Goal: Task Accomplishment & Management: Use online tool/utility

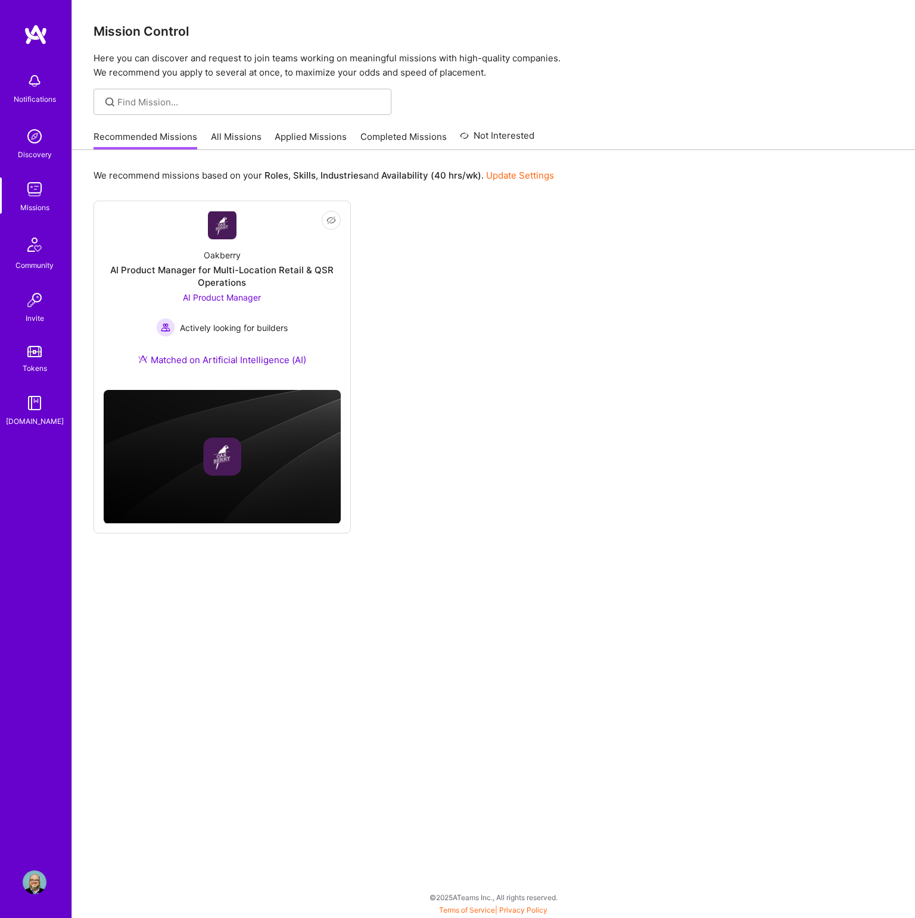
click at [398, 138] on link "Completed Missions" at bounding box center [403, 140] width 86 height 20
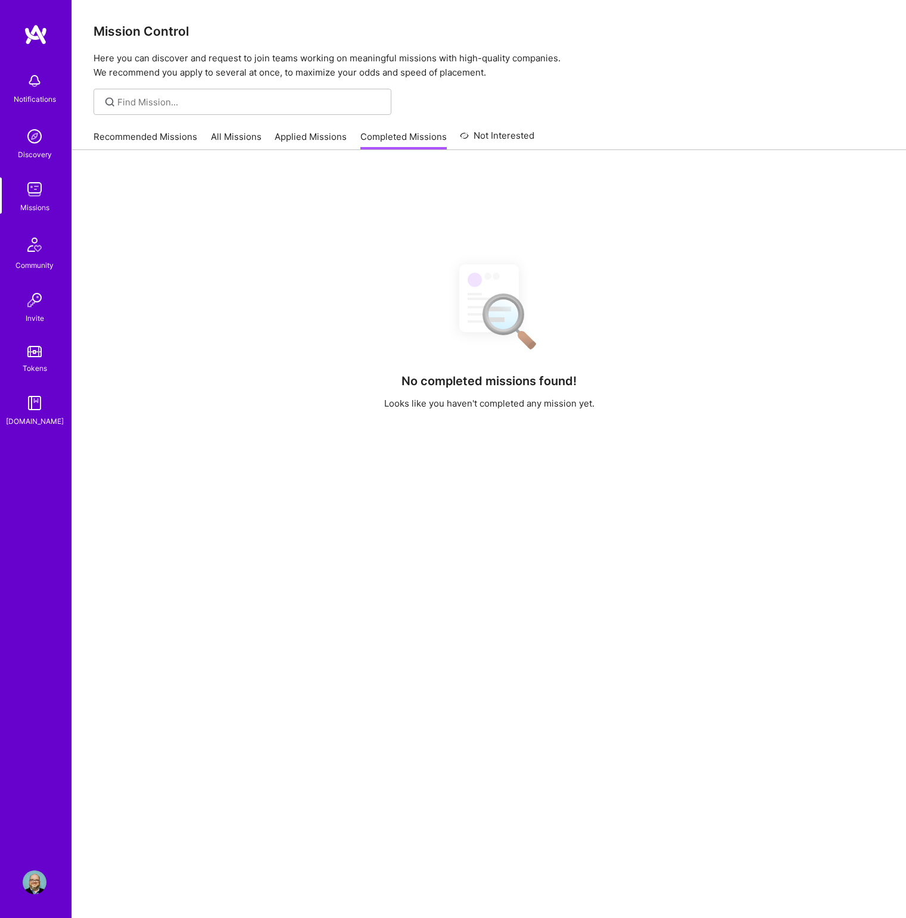
click at [314, 135] on link "Applied Missions" at bounding box center [311, 140] width 72 height 20
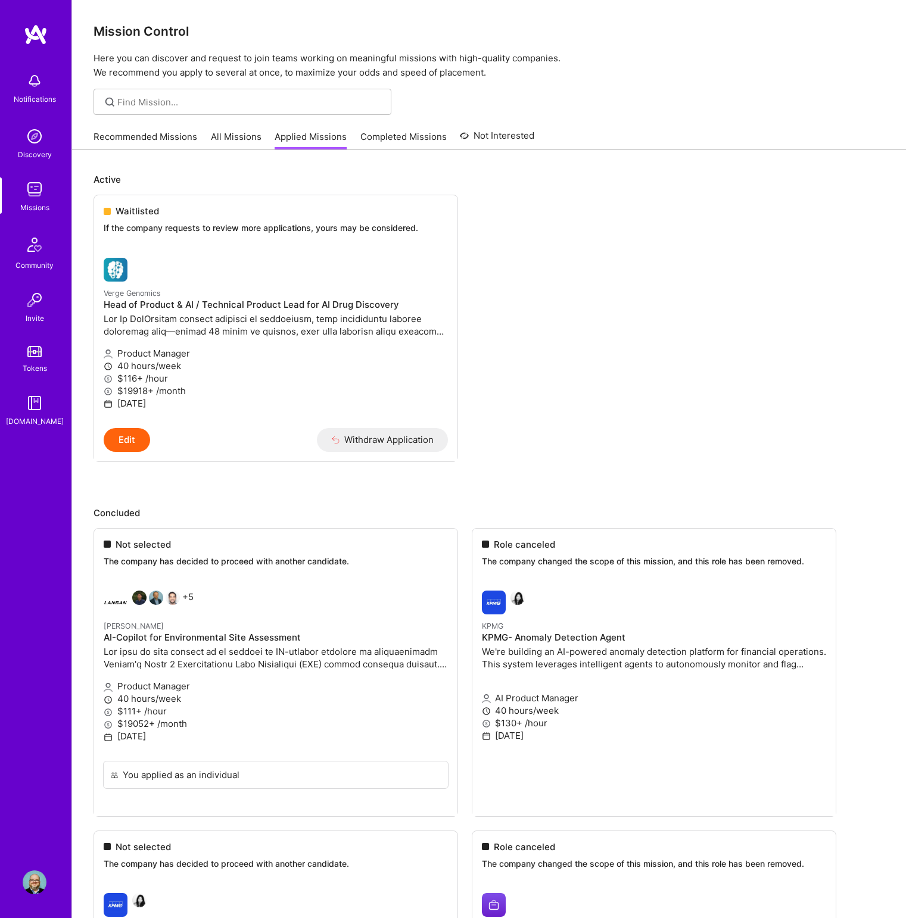
click at [185, 139] on link "Recommended Missions" at bounding box center [145, 140] width 104 height 20
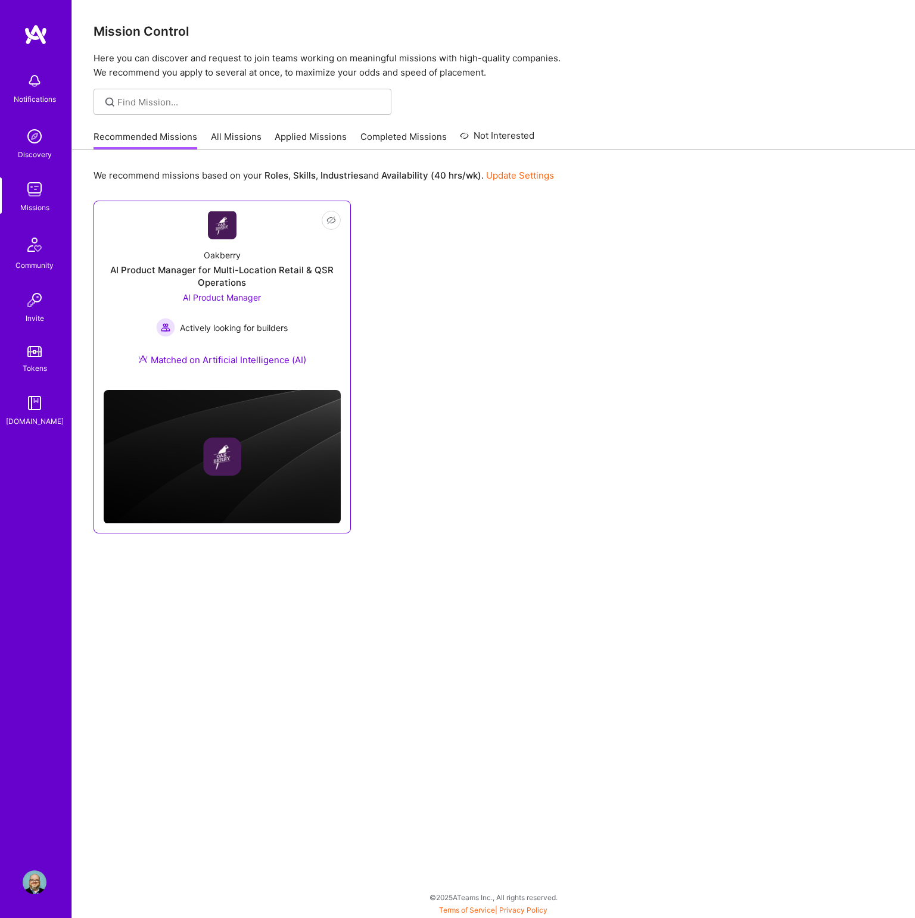
click at [245, 270] on div "AI Product Manager for Multi-Location Retail & QSR Operations" at bounding box center [222, 276] width 237 height 25
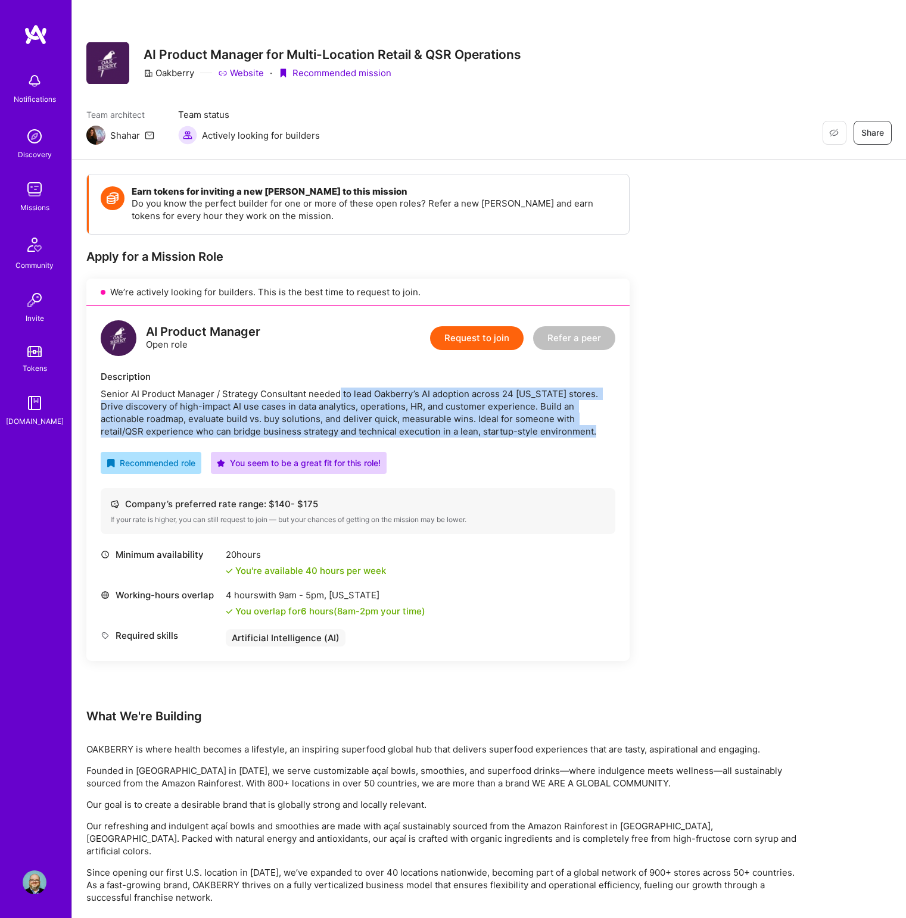
drag, startPoint x: 341, startPoint y: 389, endPoint x: 566, endPoint y: 432, distance: 228.5
click at [566, 432] on div "Senior AI Product Manager / Strategy Consultant needed to lead Oakberry’s AI ad…" at bounding box center [358, 413] width 515 height 50
